Goal: Task Accomplishment & Management: Manage account settings

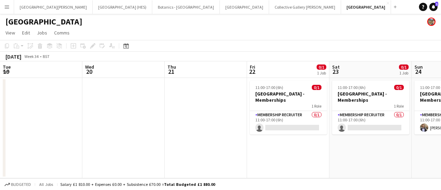
scroll to position [0, 323]
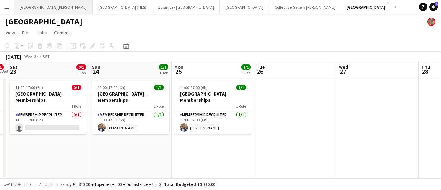
click at [42, 3] on button "[GEOGRAPHIC_DATA][PERSON_NAME] [GEOGRAPHIC_DATA] Close" at bounding box center [53, 6] width 79 height 13
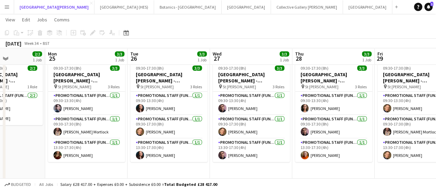
scroll to position [19, 0]
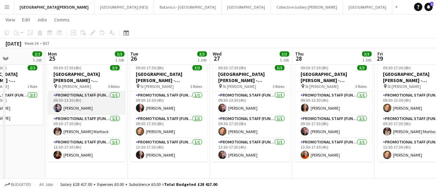
click at [92, 110] on app-card-role "Promotional Staff (Fundraiser) [DATE] 09:30-13:30 (4h) [PERSON_NAME]" at bounding box center [86, 102] width 77 height 23
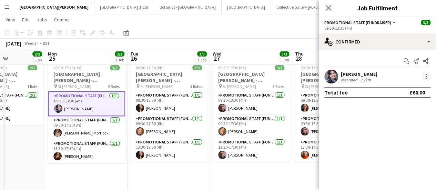
click at [426, 74] on div at bounding box center [426, 74] width 1 height 1
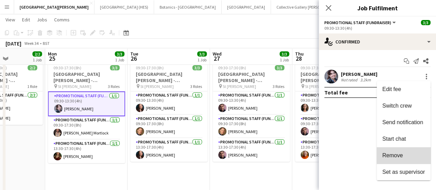
click at [406, 157] on span "Remove" at bounding box center [404, 155] width 43 height 6
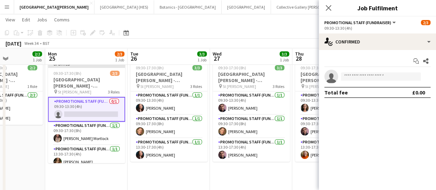
click at [121, 166] on app-date-cell "Updated 09:30-17:30 (8h) 2/3 [GEOGRAPHIC_DATA][PERSON_NAME] - Fundraising pin S…" at bounding box center [86, 142] width 82 height 169
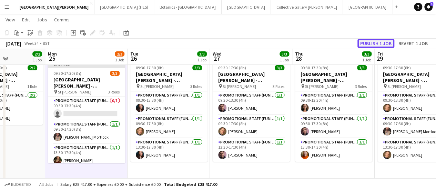
click at [383, 41] on button "Publish 1 job" at bounding box center [376, 43] width 37 height 9
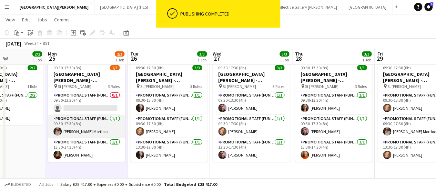
click at [98, 115] on app-card-role "Promotional Staff (Fundraiser) [DATE] 09:30-17:30 (8h) [PERSON_NAME] Mortlock" at bounding box center [86, 126] width 77 height 23
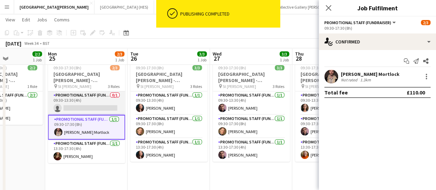
click at [97, 108] on app-card-role "Promotional Staff (Fundraiser) 0/1 09:30-13:30 (4h) single-neutral-actions" at bounding box center [86, 102] width 77 height 23
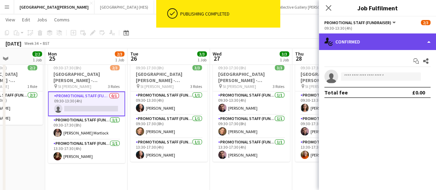
click at [344, 41] on div "single-neutral-actions-check-2 Confirmed" at bounding box center [377, 41] width 117 height 17
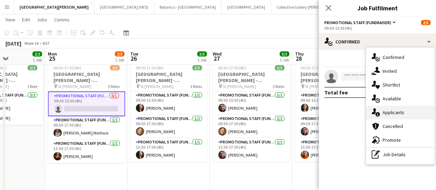
click at [390, 109] on div "single-neutral-actions-information Applicants" at bounding box center [400, 113] width 68 height 14
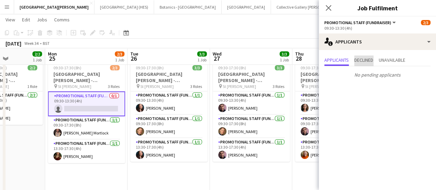
click at [365, 65] on span "Declined" at bounding box center [364, 61] width 19 height 10
click at [386, 65] on span "Unavailable" at bounding box center [392, 61] width 27 height 10
click at [329, 56] on span "Applicants" at bounding box center [337, 61] width 24 height 10
click at [247, 21] on app-page-menu "View Day view expanded Day view collapsed Month view Date picker Jump to [DATE]…" at bounding box center [218, 20] width 436 height 13
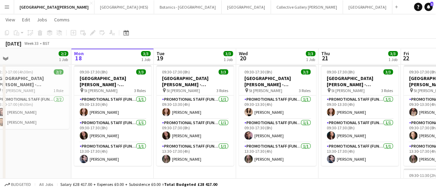
scroll to position [14, 0]
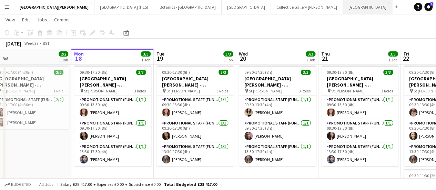
click at [343, 3] on button "[GEOGRAPHIC_DATA]" at bounding box center [367, 6] width 49 height 13
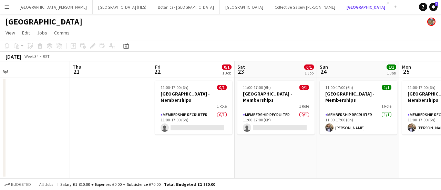
scroll to position [0, 277]
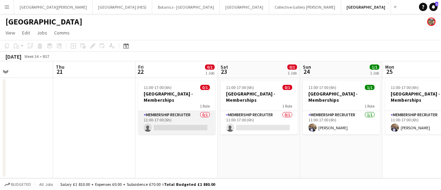
click at [184, 125] on app-card-role "Membership Recruiter 0/1 11:00-17:00 (6h) single-neutral-actions" at bounding box center [176, 122] width 77 height 23
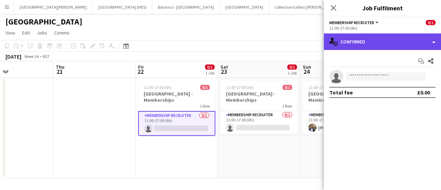
click at [362, 47] on div "single-neutral-actions-check-2 Confirmed" at bounding box center [382, 41] width 117 height 17
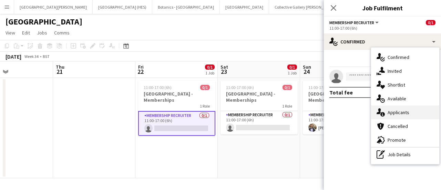
click at [404, 113] on div "single-neutral-actions-information Applicants" at bounding box center [405, 113] width 68 height 14
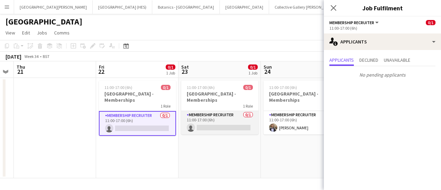
click at [232, 118] on app-card-role "Membership Recruiter 0/1 11:00-17:00 (6h) single-neutral-actions" at bounding box center [219, 122] width 77 height 23
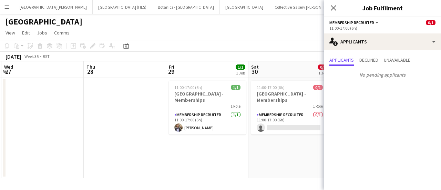
scroll to position [0, 329]
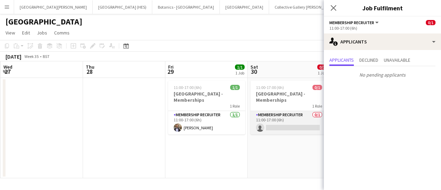
click at [274, 130] on app-card-role "Membership Recruiter 0/1 11:00-17:00 (6h) single-neutral-actions" at bounding box center [289, 122] width 77 height 23
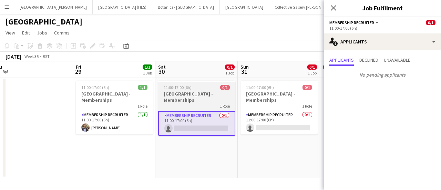
scroll to position [0, 257]
click at [274, 130] on app-card-role "Membership Recruiter 0/1 11:00-17:00 (6h) single-neutral-actions" at bounding box center [278, 122] width 77 height 23
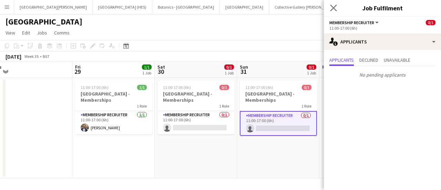
click at [335, 4] on app-icon "Close pop-in" at bounding box center [334, 8] width 10 height 10
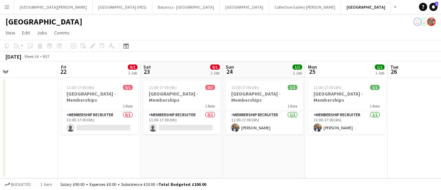
scroll to position [0, 189]
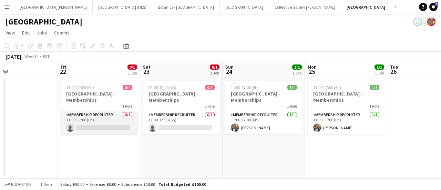
click at [118, 115] on app-card-role "Membership Recruiter 0/1 11:00-17:00 (6h) single-neutral-actions" at bounding box center [99, 122] width 77 height 23
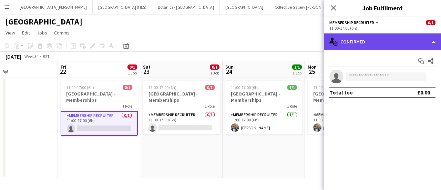
click at [368, 45] on div "single-neutral-actions-check-2 Confirmed" at bounding box center [382, 41] width 117 height 17
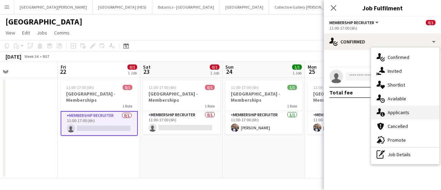
click at [393, 109] on div "single-neutral-actions-information Applicants" at bounding box center [405, 113] width 68 height 14
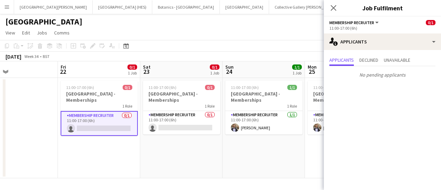
click at [219, 33] on app-page-menu "View Day view expanded Day view collapsed Month view Date picker Jump to [DATE]…" at bounding box center [220, 33] width 441 height 13
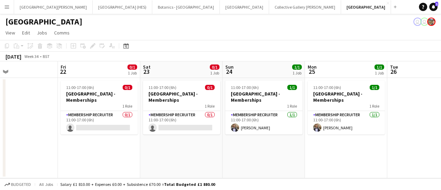
click at [230, 35] on app-page-menu "View Day view expanded Day view collapsed Month view Date picker Jump to [DATE]…" at bounding box center [220, 33] width 441 height 13
click at [52, 7] on button "[GEOGRAPHIC_DATA][PERSON_NAME] [GEOGRAPHIC_DATA] Close" at bounding box center [53, 6] width 79 height 13
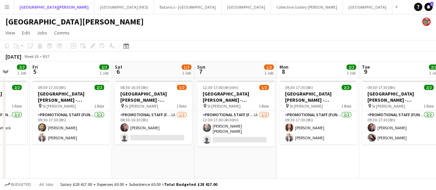
scroll to position [0, 217]
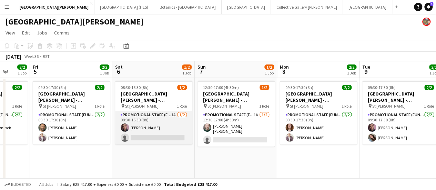
click at [149, 142] on app-card-role "Promotional Staff (Fundraiser) 1A [DATE] 08:30-16:30 (8h) [PERSON_NAME] single-…" at bounding box center [153, 127] width 77 height 33
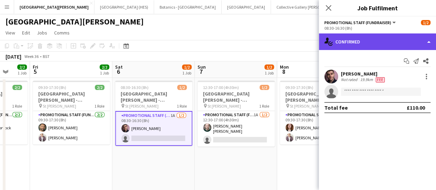
click at [388, 40] on div "single-neutral-actions-check-2 Confirmed" at bounding box center [377, 41] width 117 height 17
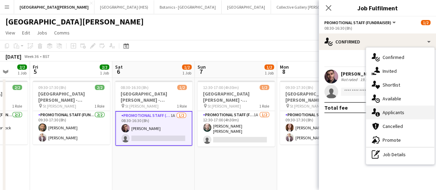
click at [399, 116] on div "single-neutral-actions-information Applicants" at bounding box center [400, 113] width 68 height 14
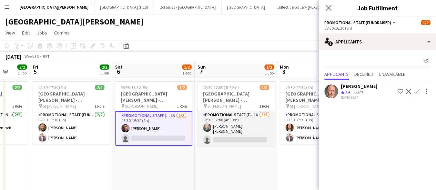
click at [253, 133] on app-card-role "Promotional Staff (Fundraiser) 1A [DATE] 12:30-17:00 (4h30m) [PERSON_NAME] [PER…" at bounding box center [236, 129] width 77 height 36
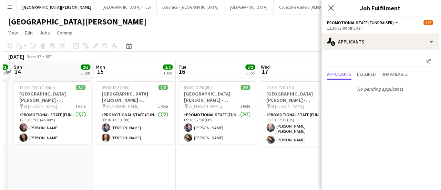
scroll to position [0, 322]
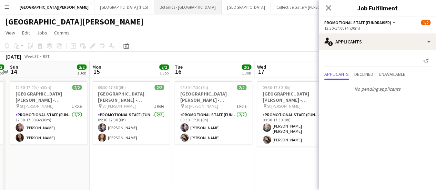
click at [154, 5] on button "Botanics - [GEOGRAPHIC_DATA] Close" at bounding box center [188, 6] width 68 height 13
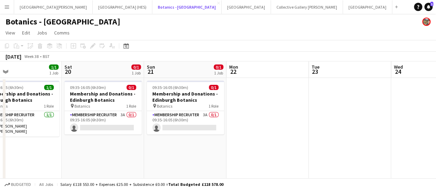
scroll to position [0, 188]
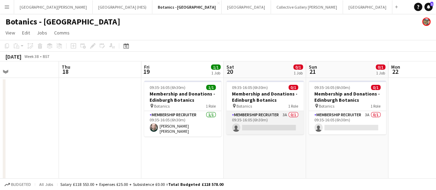
click at [264, 126] on app-card-role "Membership Recruiter 3A 0/1 09:35-16:05 (6h30m) single-neutral-actions" at bounding box center [265, 122] width 77 height 23
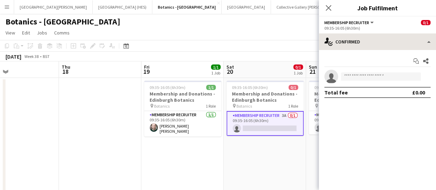
drag, startPoint x: 393, startPoint y: 33, endPoint x: 390, endPoint y: 44, distance: 11.7
click at [390, 44] on div "Membership Recruiter All roles Membership Recruiter 0/1 09:35-16:05 (6h30m) sin…" at bounding box center [377, 103] width 117 height 173
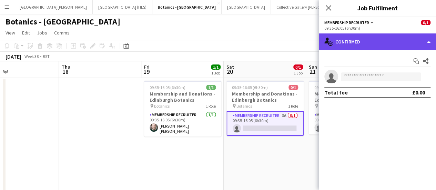
click at [390, 44] on div "single-neutral-actions-check-2 Confirmed" at bounding box center [377, 41] width 117 height 17
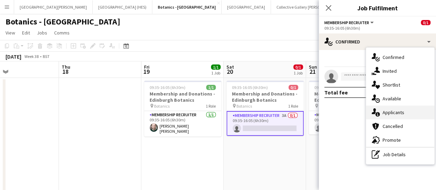
click at [392, 111] on div "single-neutral-actions-information Applicants" at bounding box center [400, 113] width 68 height 14
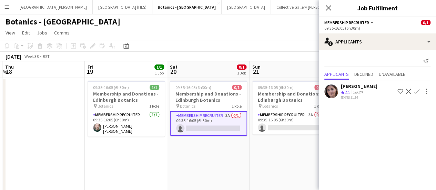
scroll to position [0, 249]
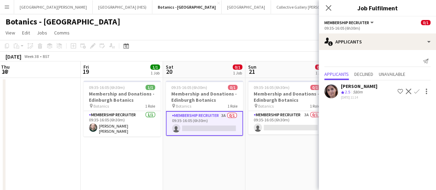
click at [281, 135] on app-date-cell "09:35-16:05 (6h30m) 0/1 Membership and Donations - Edinburgh Botanics pin Botan…" at bounding box center [287, 139] width 82 height 122
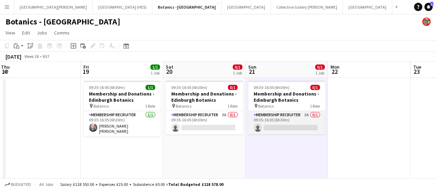
click at [282, 128] on app-card-role "Membership Recruiter 3A 0/1 09:35-16:05 (6h30m) single-neutral-actions" at bounding box center [286, 122] width 77 height 23
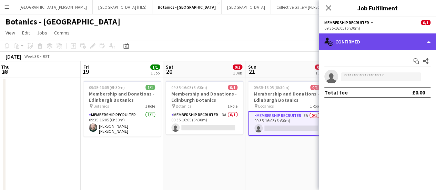
click at [398, 44] on div "single-neutral-actions-check-2 Confirmed" at bounding box center [377, 41] width 117 height 17
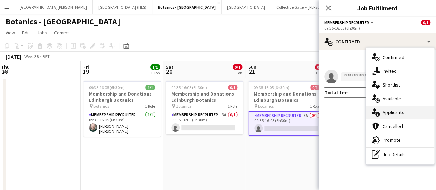
click at [402, 109] on div "single-neutral-actions-information Applicants" at bounding box center [400, 113] width 68 height 14
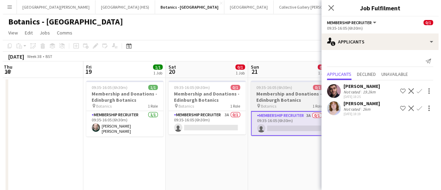
scroll to position [0, 286]
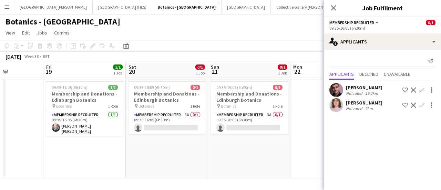
click at [159, 37] on app-page-menu "View Day view expanded Day view collapsed Month view Date picker Jump to [DATE]…" at bounding box center [220, 33] width 441 height 13
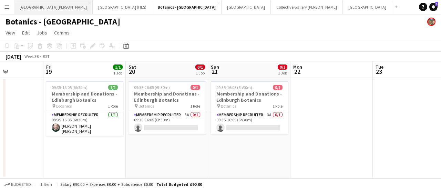
click at [65, 10] on button "[GEOGRAPHIC_DATA][PERSON_NAME] [GEOGRAPHIC_DATA] Close" at bounding box center [53, 6] width 79 height 13
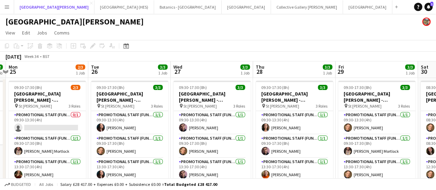
scroll to position [0, 206]
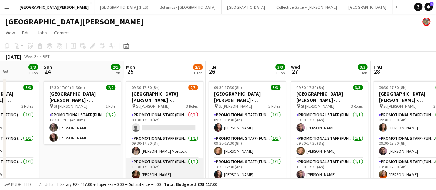
click at [156, 173] on app-card-role "Promotional Staff (Fundraiser) [DATE] 13:30-17:30 (4h) [PERSON_NAME]" at bounding box center [164, 169] width 77 height 23
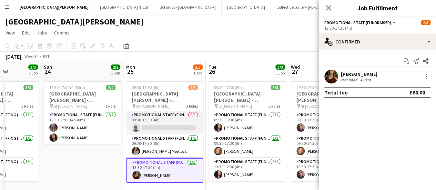
click at [185, 124] on app-card-role "Promotional Staff (Fundraiser) 0/1 09:30-13:30 (4h) single-neutral-actions" at bounding box center [164, 122] width 77 height 23
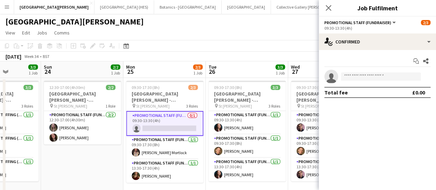
click at [355, 81] on app-invite-slot "single-neutral-actions" at bounding box center [377, 77] width 117 height 14
click at [355, 79] on input at bounding box center [381, 76] width 80 height 8
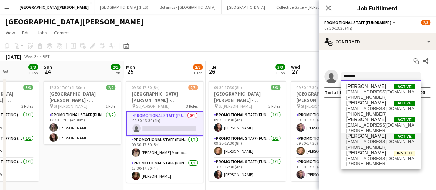
type input "*******"
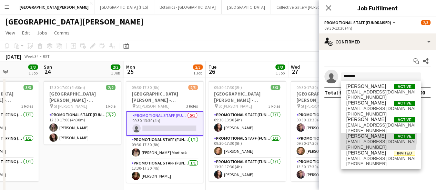
click at [364, 137] on span "[PERSON_NAME]" at bounding box center [367, 136] width 40 height 6
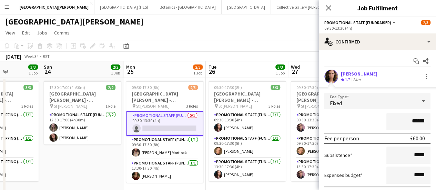
scroll to position [50, 0]
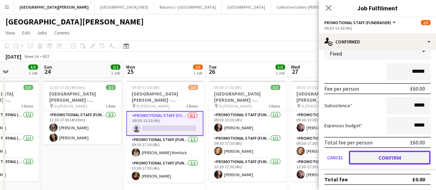
click at [373, 155] on button "Confirm" at bounding box center [390, 158] width 82 height 14
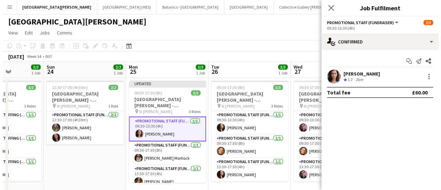
scroll to position [0, 0]
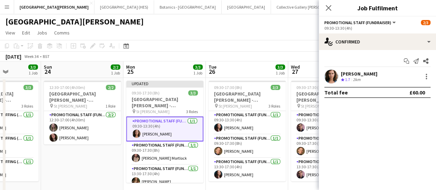
click at [235, 36] on app-page-menu "View Day view expanded Day view collapsed Month view Date picker Jump to [DATE]…" at bounding box center [218, 33] width 436 height 13
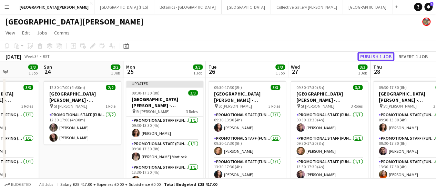
click at [364, 54] on button "Publish 1 job" at bounding box center [376, 56] width 37 height 9
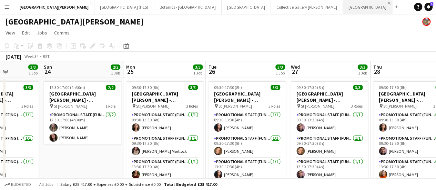
click at [388, 2] on app-icon "Close" at bounding box center [389, 3] width 3 height 3
click at [345, 8] on button "Add" at bounding box center [348, 7] width 6 height 6
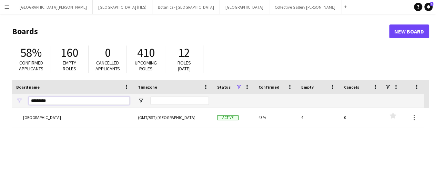
click at [98, 97] on input "*********" at bounding box center [79, 101] width 101 height 8
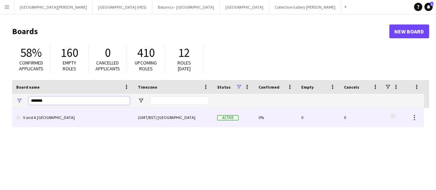
type input "*******"
click at [75, 117] on link "V and A [GEOGRAPHIC_DATA]" at bounding box center [72, 117] width 113 height 19
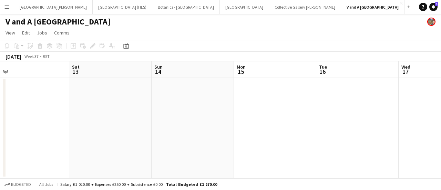
scroll to position [0, 178]
click at [405, 10] on div "Add" at bounding box center [409, 7] width 8 height 14
click at [406, 9] on button "Add" at bounding box center [409, 7] width 6 height 6
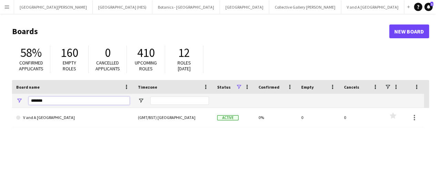
click at [44, 103] on input "*******" at bounding box center [79, 101] width 101 height 8
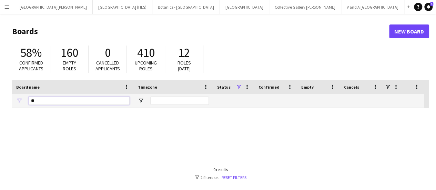
type input "*"
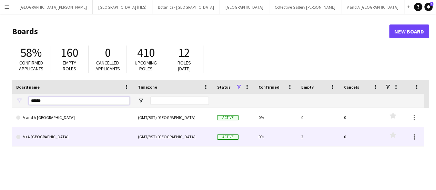
type input "******"
click at [48, 136] on link "V+A [GEOGRAPHIC_DATA]" at bounding box center [72, 136] width 113 height 19
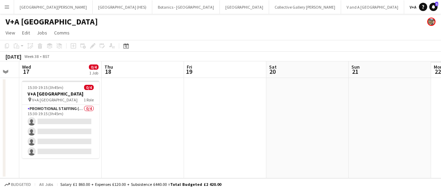
scroll to position [0, 191]
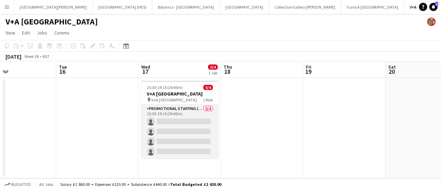
click at [191, 120] on app-card-role "Promotional Staffing (Exhibition Host) 0/4 15:30-19:15 (3h45m) single-neutral-a…" at bounding box center [179, 131] width 77 height 53
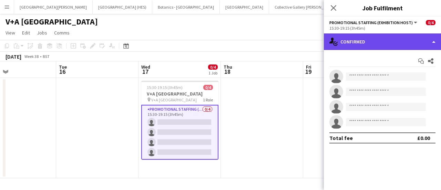
click at [383, 46] on div "single-neutral-actions-check-2 Confirmed" at bounding box center [382, 41] width 117 height 17
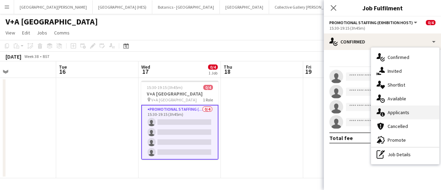
click at [403, 112] on div "single-neutral-actions-information Applicants" at bounding box center [405, 113] width 68 height 14
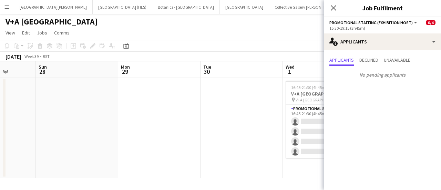
scroll to position [0, 312]
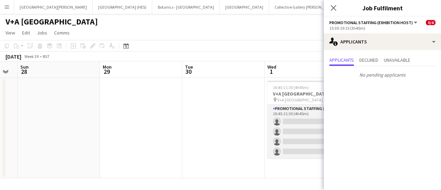
click at [297, 127] on app-card-role "Promotional Staffing (Exhibition Host) 0/4 16:45-21:30 (4h45m) single-neutral-a…" at bounding box center [306, 131] width 77 height 53
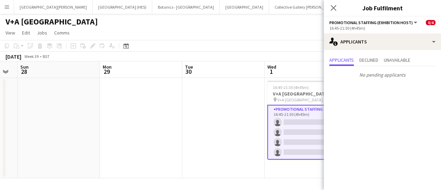
click at [224, 41] on app-toolbar "Copy Paste Paste Ctrl+V Paste with crew Ctrl+Shift+V Paste linked Job [GEOGRAPH…" at bounding box center [220, 46] width 441 height 12
